Goal: Task Accomplishment & Management: Manage account settings

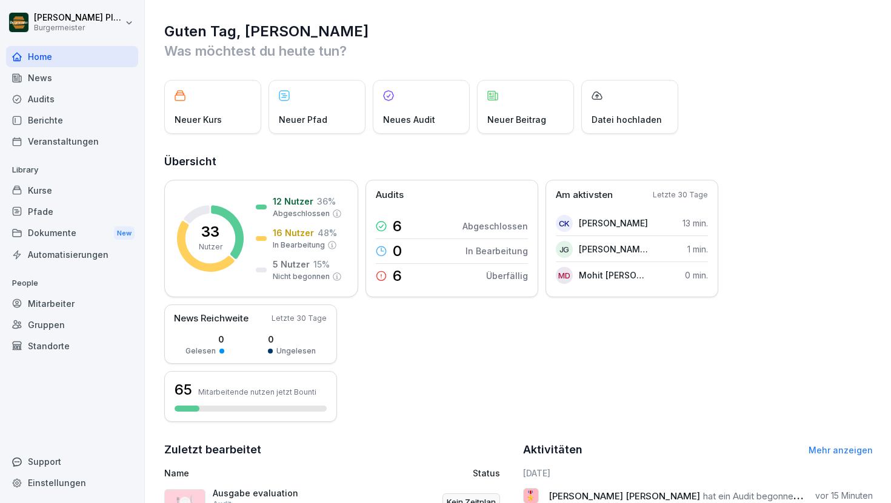
click at [68, 72] on div "News" at bounding box center [72, 77] width 132 height 21
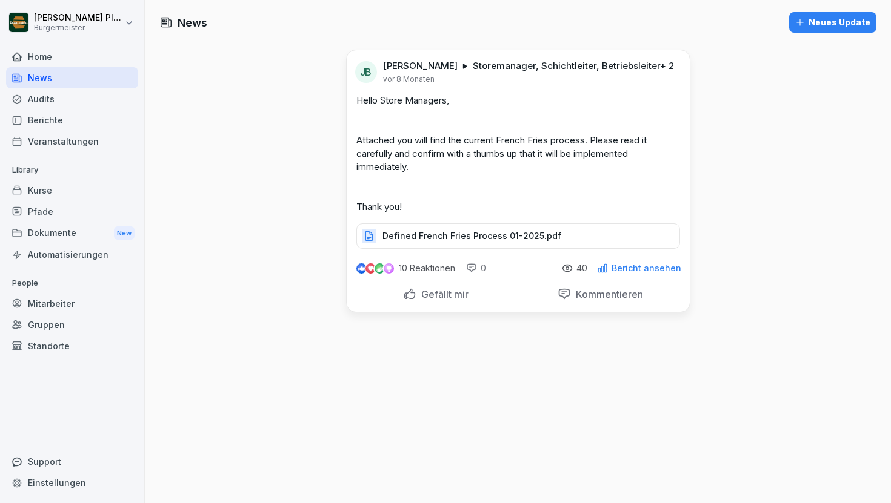
click at [65, 55] on div "Home" at bounding box center [72, 56] width 132 height 21
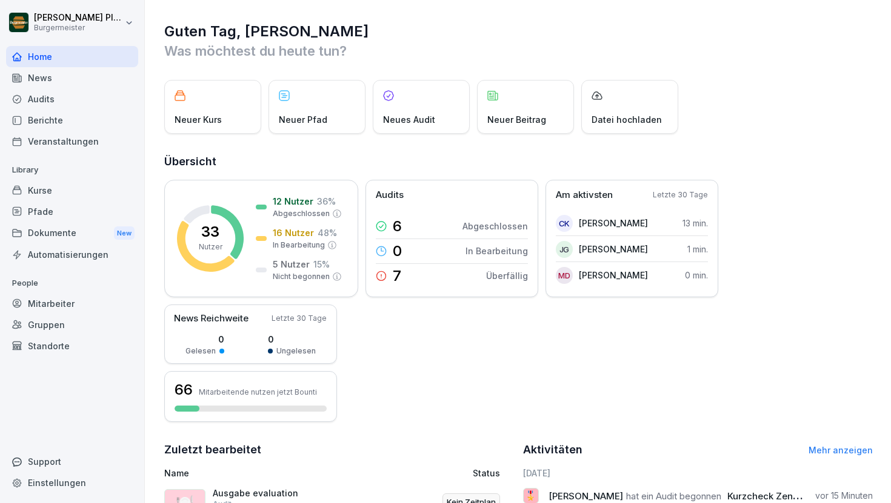
click at [38, 205] on div "Pfade" at bounding box center [72, 211] width 132 height 21
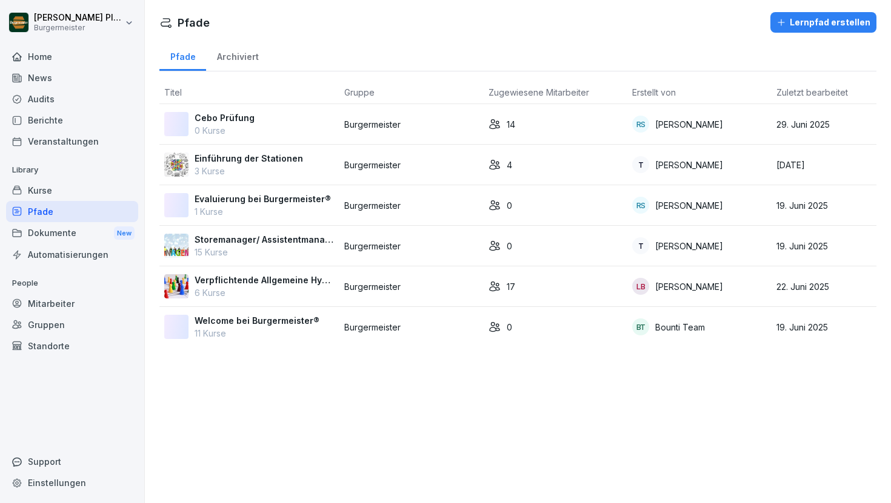
click at [56, 187] on div "Kurse" at bounding box center [72, 190] width 132 height 21
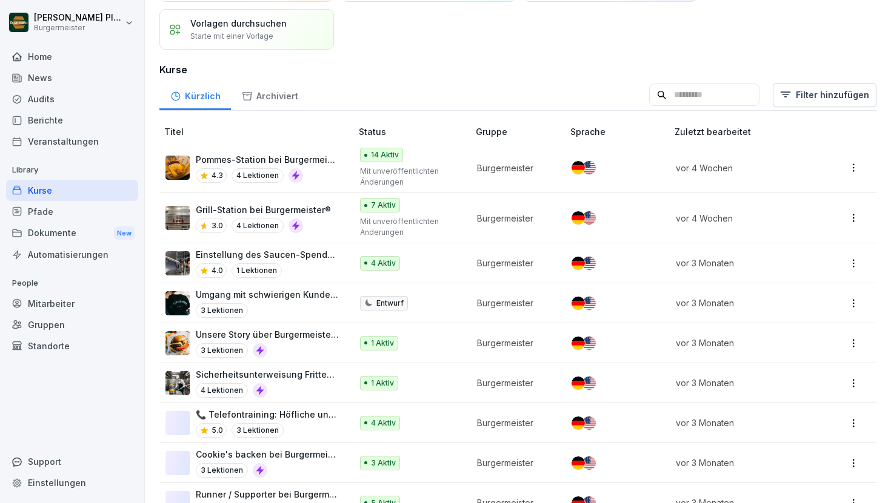
scroll to position [88, 0]
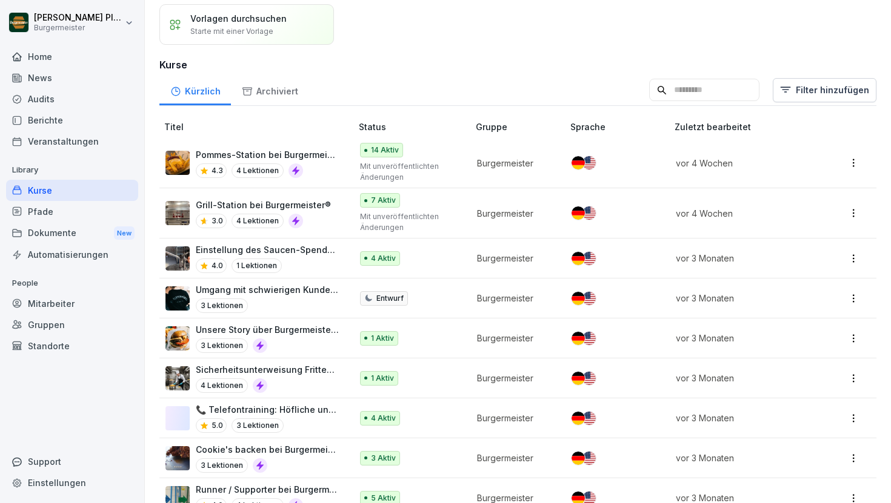
click at [88, 97] on div "Audits" at bounding box center [72, 98] width 132 height 21
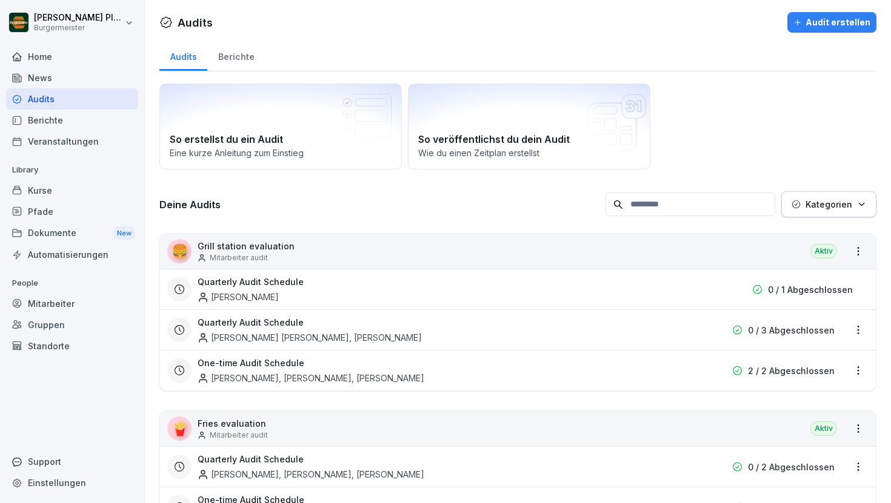
click at [52, 115] on div "Berichte" at bounding box center [72, 120] width 132 height 21
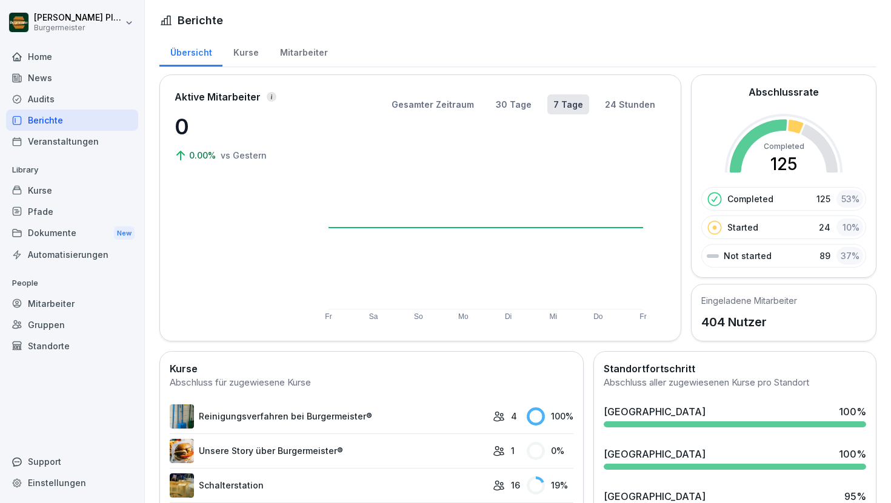
click at [52, 99] on div "Audits" at bounding box center [72, 98] width 132 height 21
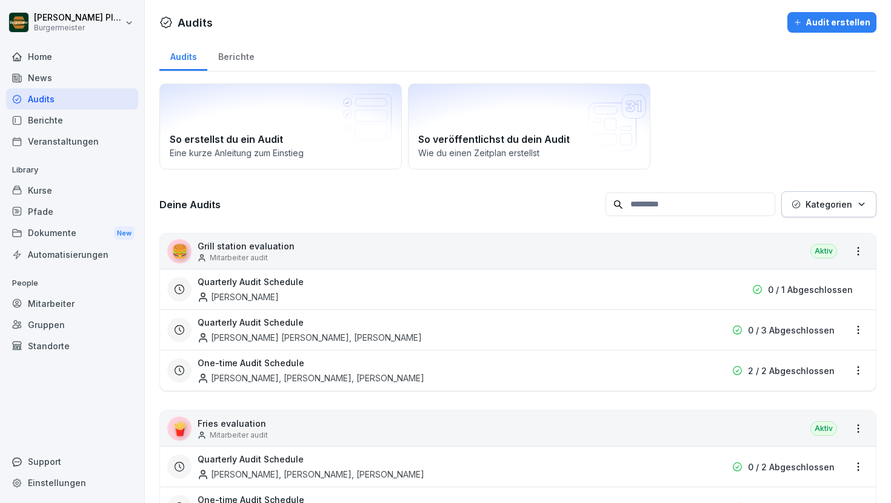
click at [251, 59] on div "Berichte" at bounding box center [236, 55] width 58 height 31
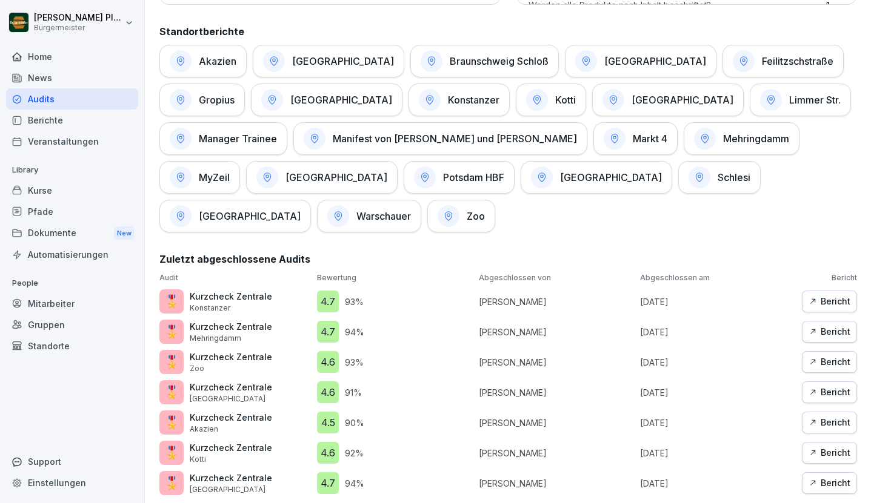
scroll to position [606, 0]
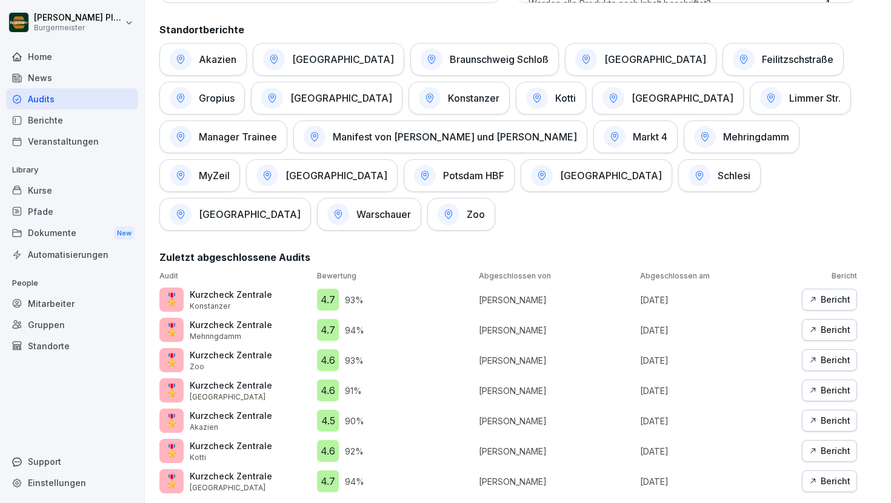
click at [67, 188] on div "Kurse" at bounding box center [72, 190] width 132 height 21
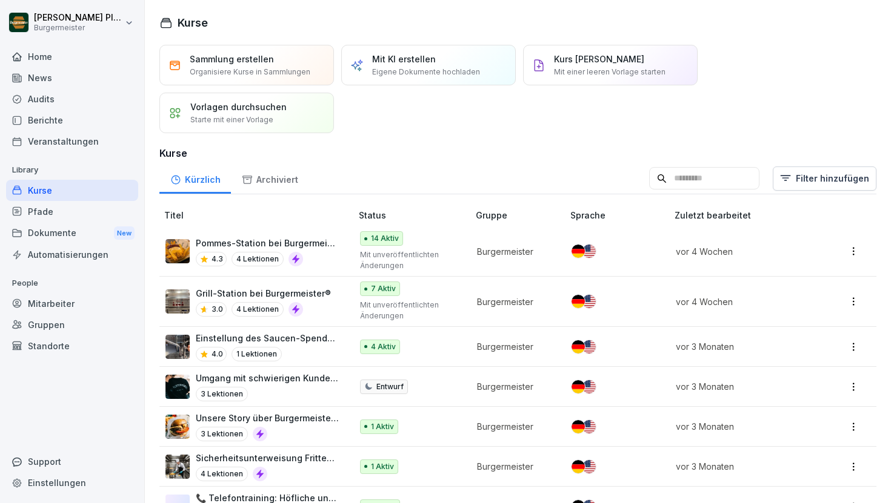
click at [73, 62] on div "Home" at bounding box center [72, 56] width 132 height 21
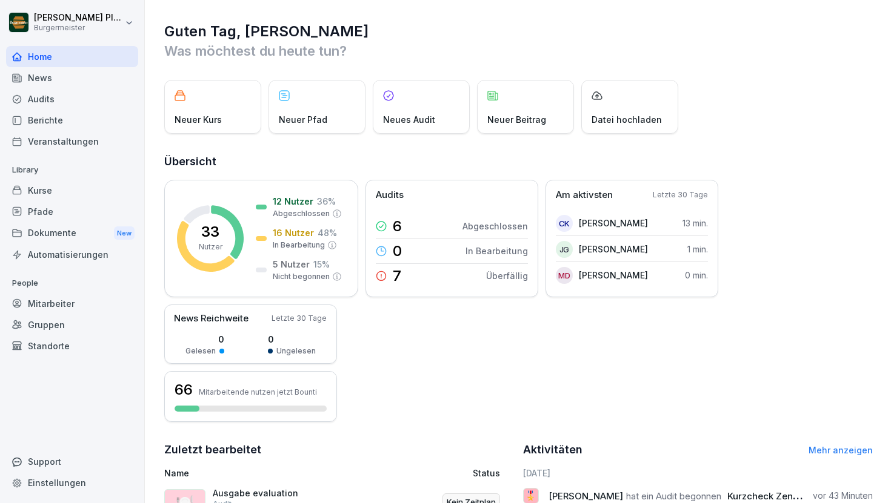
click at [72, 89] on div "Audits" at bounding box center [72, 98] width 132 height 21
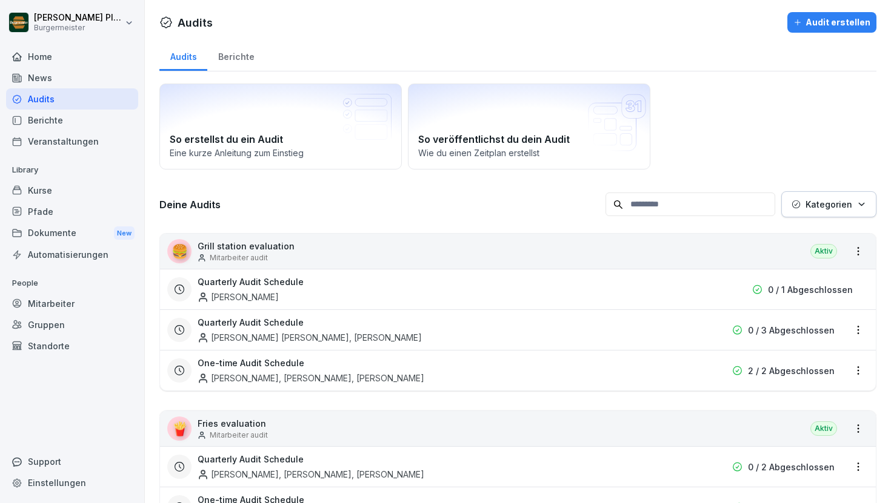
click at [71, 82] on div "News" at bounding box center [72, 77] width 132 height 21
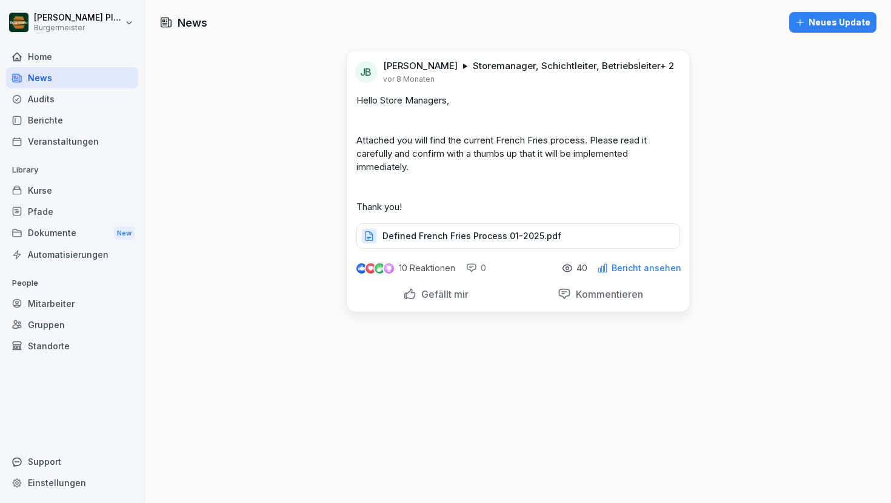
click at [69, 91] on div "Audits" at bounding box center [72, 98] width 132 height 21
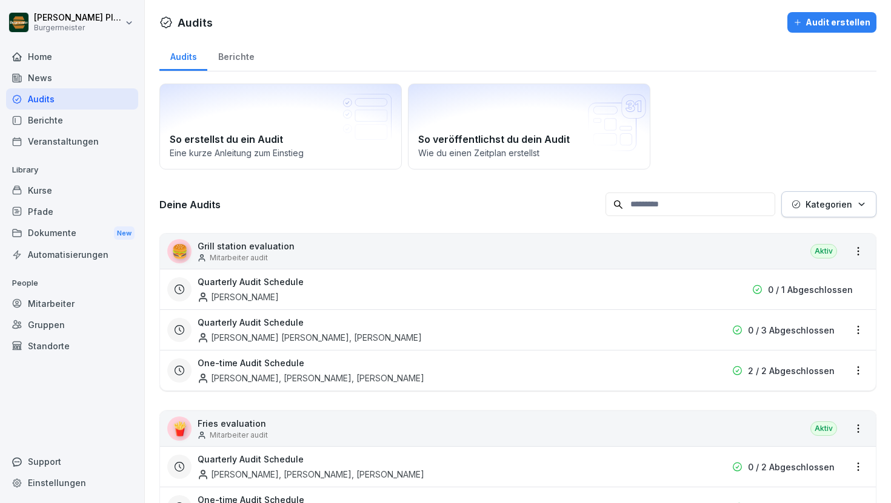
click at [55, 205] on div "Pfade" at bounding box center [72, 211] width 132 height 21
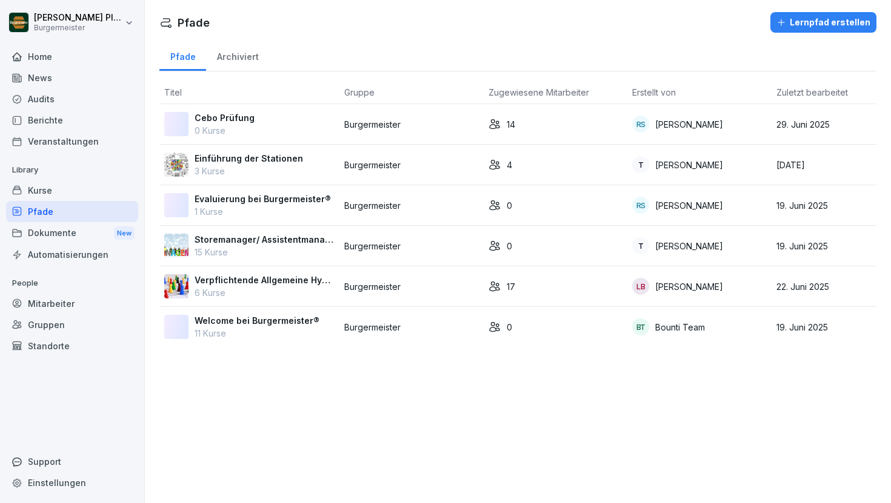
click at [56, 194] on div "Kurse" at bounding box center [72, 190] width 132 height 21
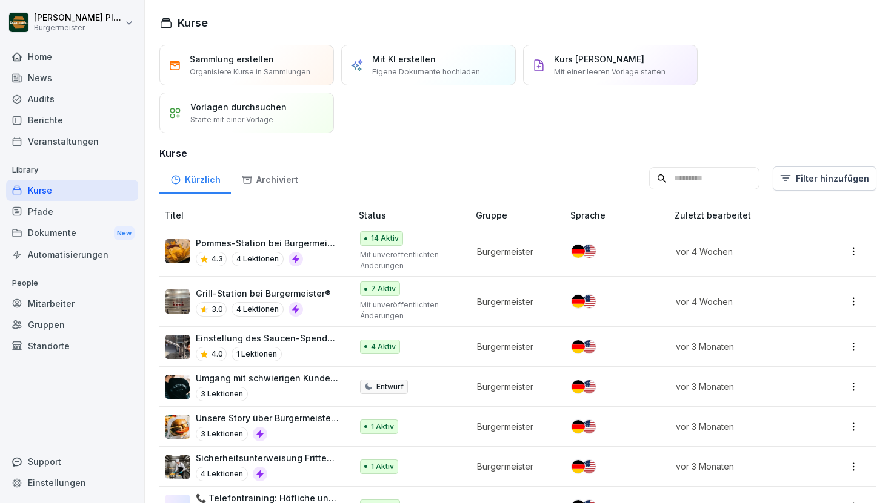
click at [71, 301] on div "Mitarbeiter" at bounding box center [72, 303] width 132 height 21
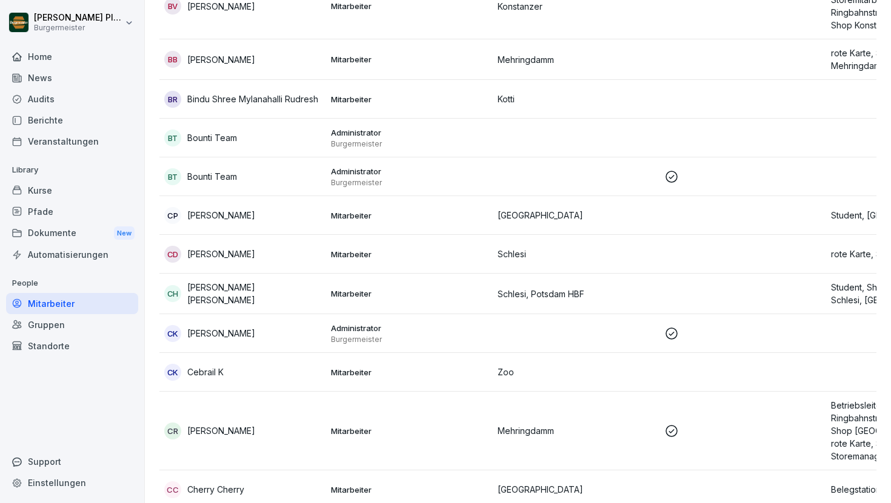
scroll to position [4313, 0]
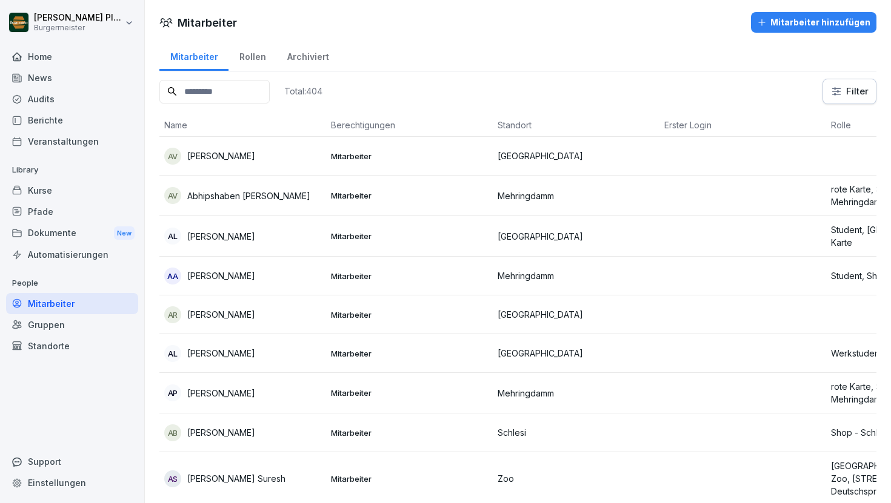
click at [60, 191] on div "Kurse" at bounding box center [72, 190] width 132 height 21
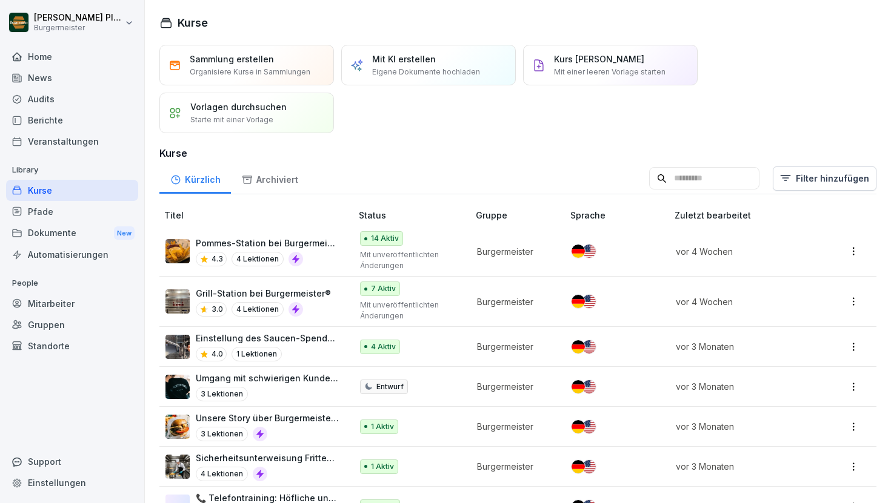
click at [75, 313] on div "Mitarbeiter" at bounding box center [72, 303] width 132 height 21
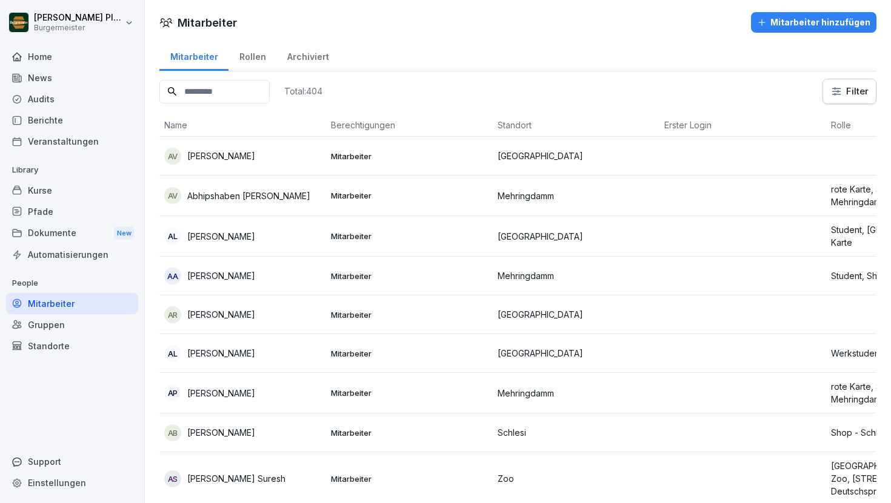
click at [51, 58] on div "Home" at bounding box center [72, 56] width 132 height 21
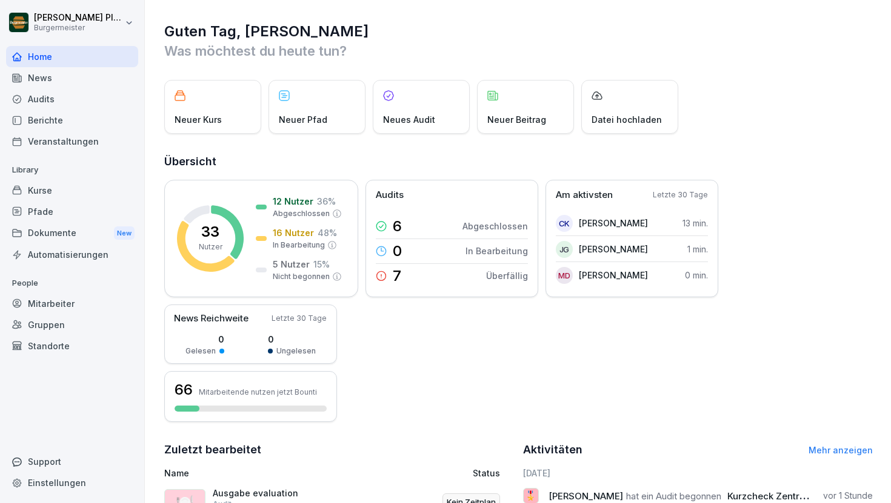
click at [73, 311] on div "Mitarbeiter" at bounding box center [72, 303] width 132 height 21
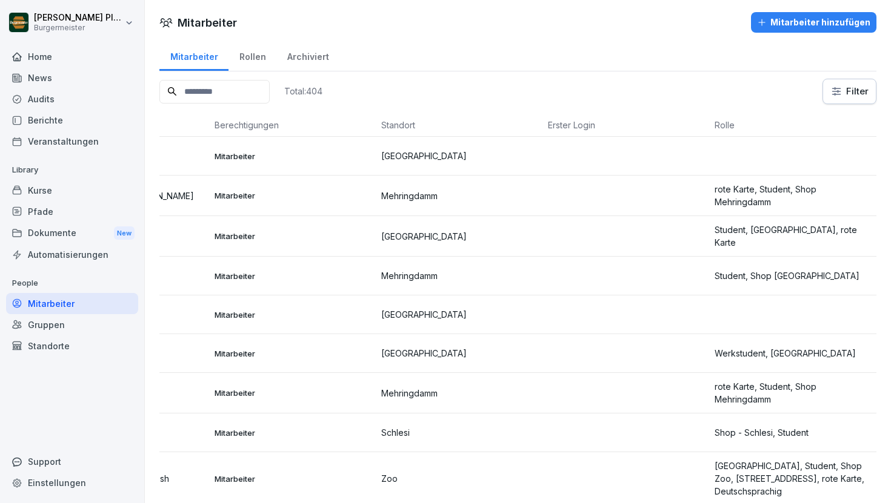
click at [77, 53] on div "Home" at bounding box center [72, 56] width 132 height 21
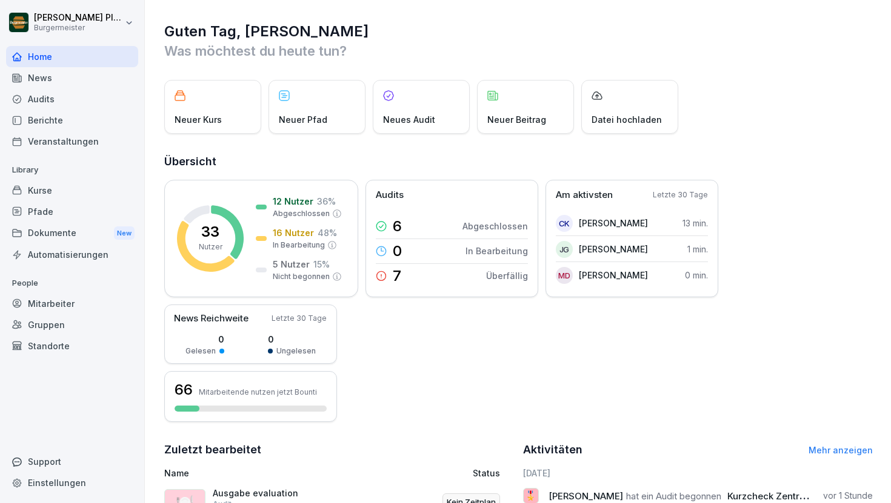
click at [58, 194] on div "Kurse" at bounding box center [72, 190] width 132 height 21
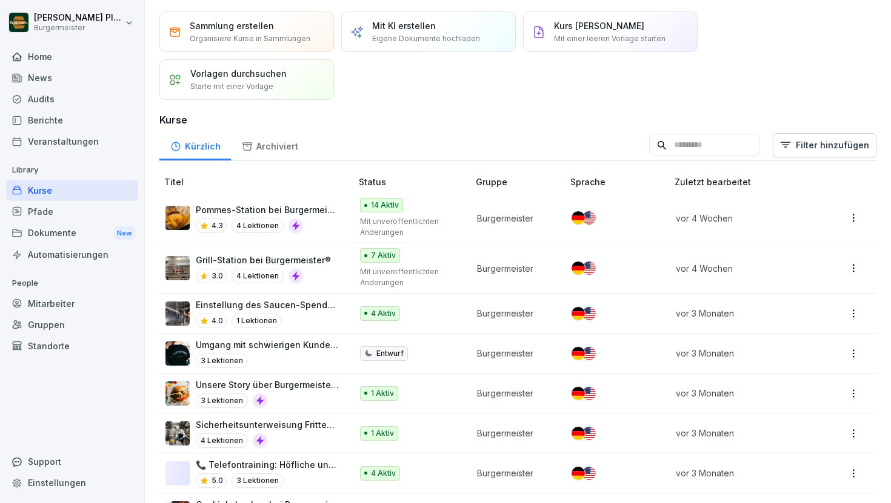
scroll to position [39, 0]
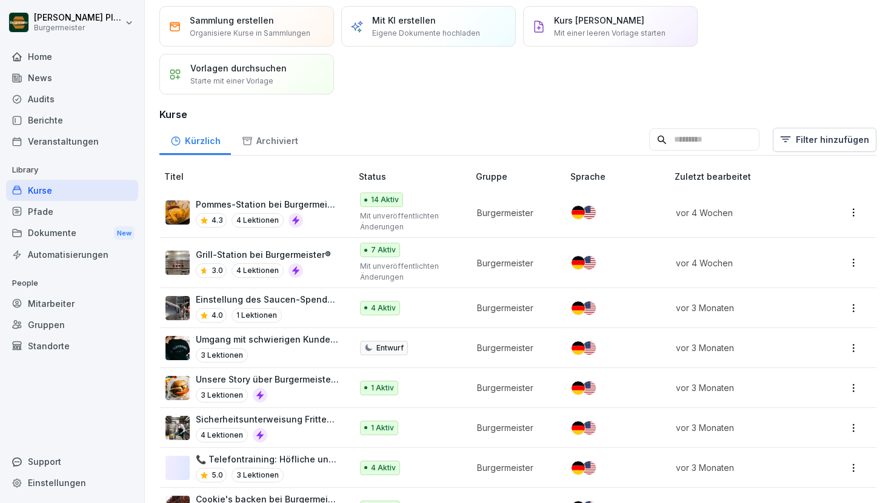
click at [49, 208] on div "Pfade" at bounding box center [72, 211] width 132 height 21
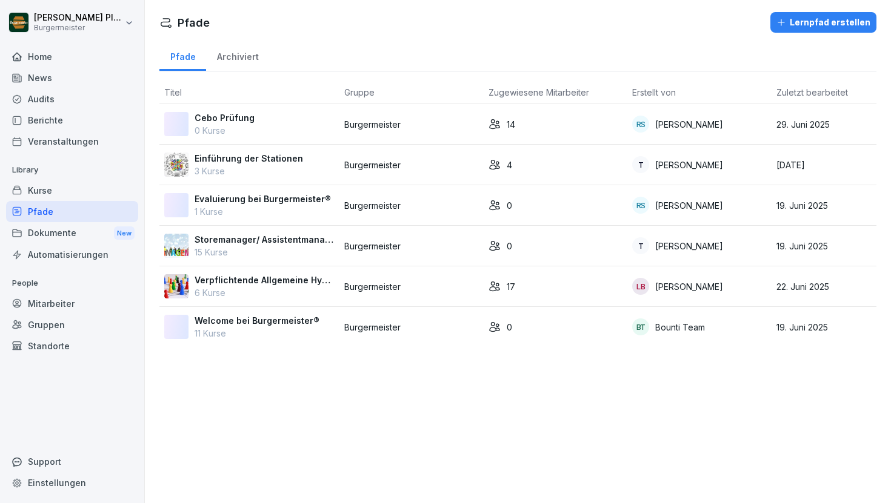
click at [250, 155] on p "Einführung der Stationen" at bounding box center [248, 158] width 108 height 13
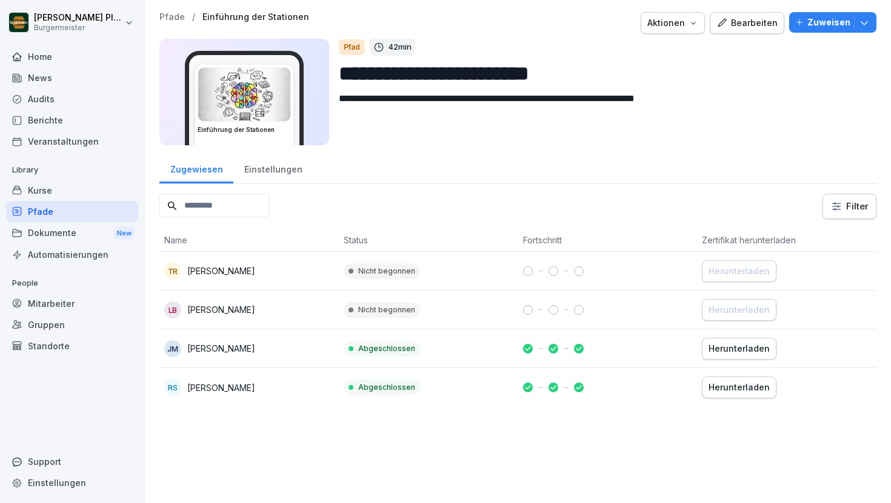
click at [65, 184] on div "Kurse" at bounding box center [72, 190] width 132 height 21
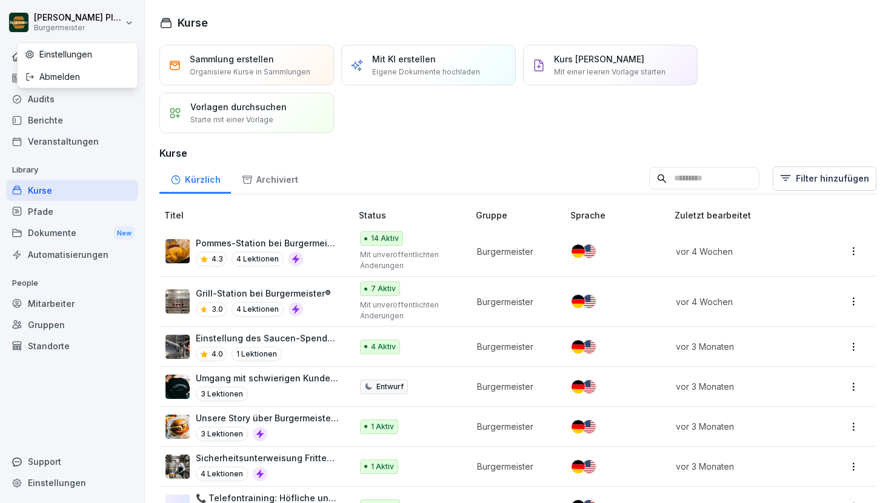
click at [78, 15] on html "[PERSON_NAME] Burgermeister Home News Audits Berichte Veranstaltungen Library K…" at bounding box center [445, 251] width 891 height 503
click at [41, 404] on html "[PERSON_NAME] Burgermeister Home News Audits Berichte Veranstaltungen Library K…" at bounding box center [445, 251] width 891 height 503
click at [60, 483] on div "Einstellungen" at bounding box center [72, 483] width 132 height 21
select select "**"
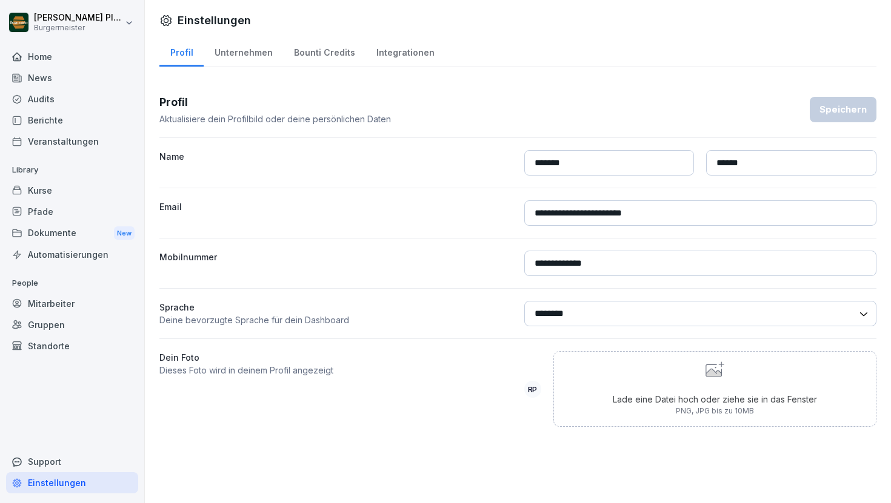
click at [59, 194] on div "Kurse" at bounding box center [72, 190] width 132 height 21
